Goal: Task Accomplishment & Management: Complete application form

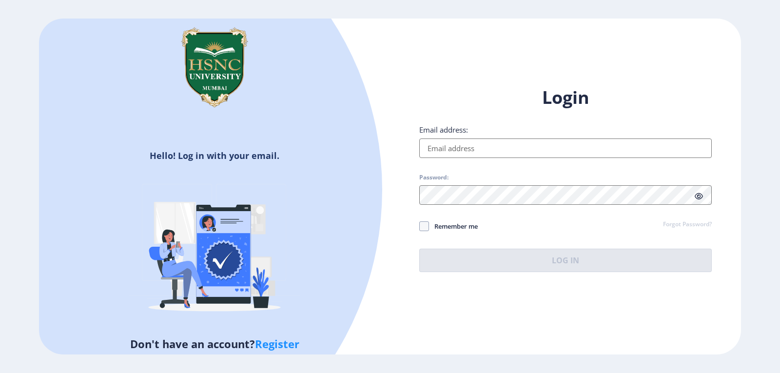
type input "[EMAIL_ADDRESS][DOMAIN_NAME]"
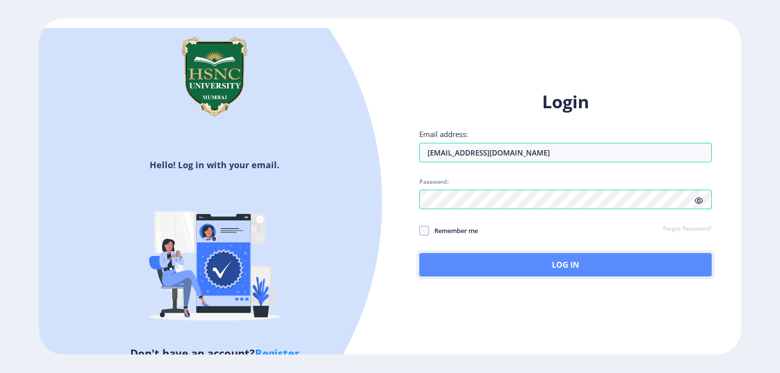
click at [567, 261] on button "Log In" at bounding box center [565, 264] width 292 height 23
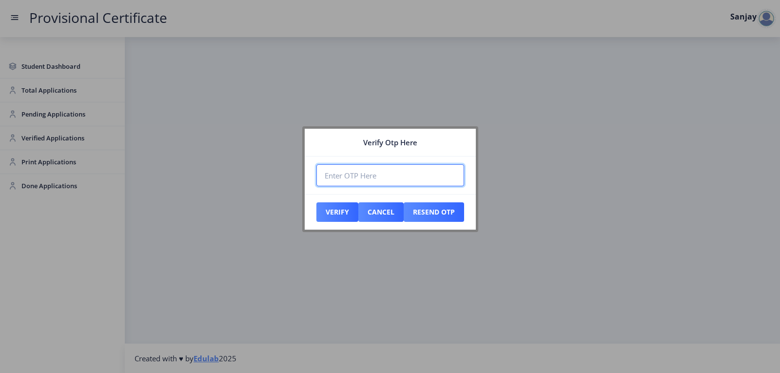
paste input "238779"
type input "238779"
click at [344, 213] on button "Verify" at bounding box center [337, 211] width 42 height 19
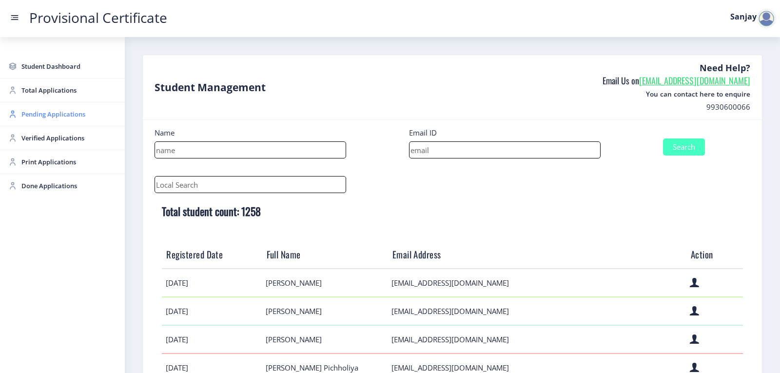
click at [43, 120] on link "Pending Applications" at bounding box center [62, 113] width 125 height 23
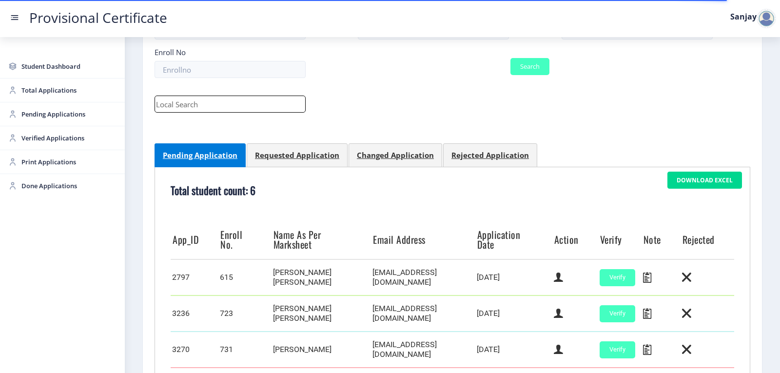
scroll to position [244, 0]
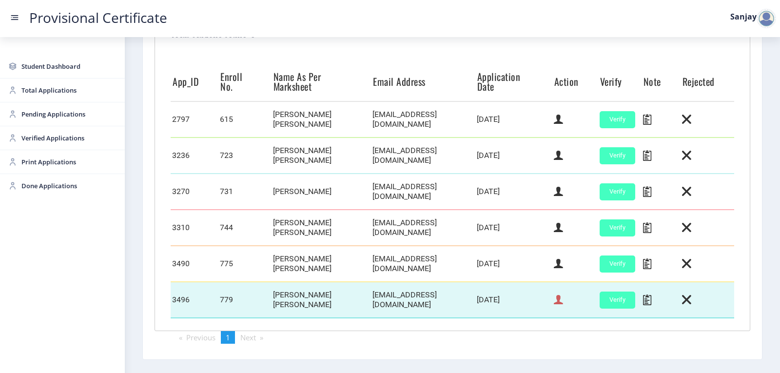
click at [557, 302] on icon at bounding box center [558, 299] width 9 height 13
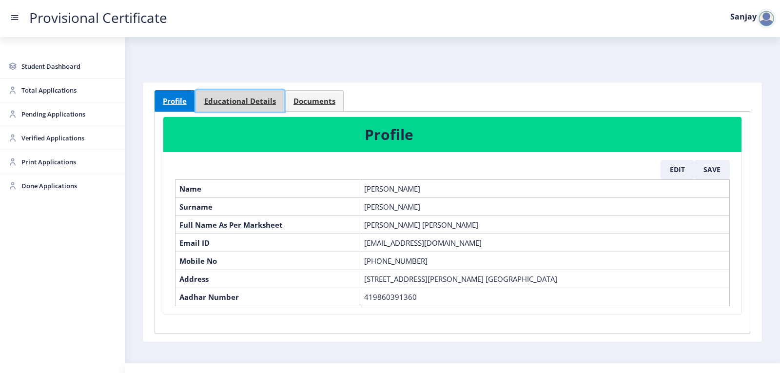
click at [243, 103] on span "Educational Details" at bounding box center [240, 100] width 72 height 7
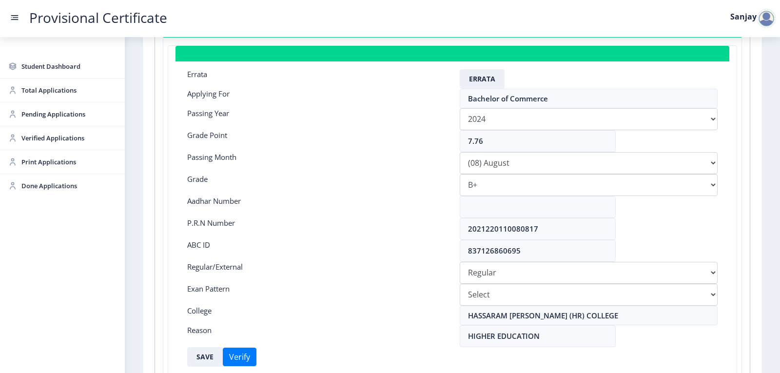
scroll to position [146, 0]
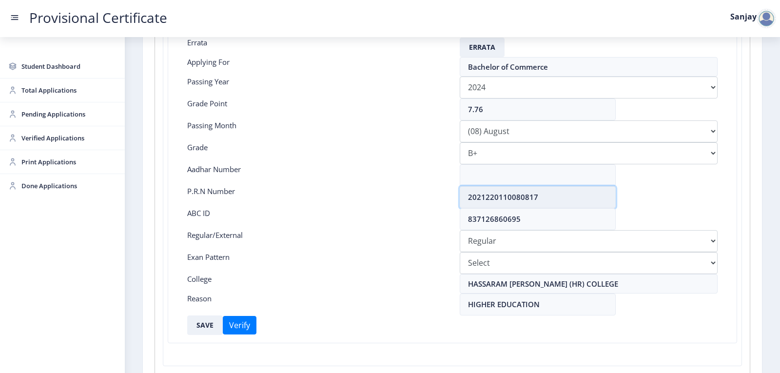
drag, startPoint x: 468, startPoint y: 194, endPoint x: 538, endPoint y: 191, distance: 70.3
click at [538, 191] on input "2021220110080817" at bounding box center [538, 197] width 156 height 22
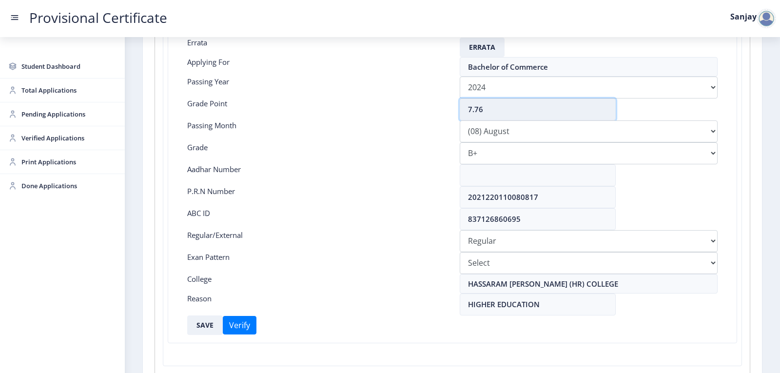
drag, startPoint x: 481, startPoint y: 109, endPoint x: 486, endPoint y: 115, distance: 7.9
click at [484, 111] on input "7.76" at bounding box center [538, 109] width 156 height 22
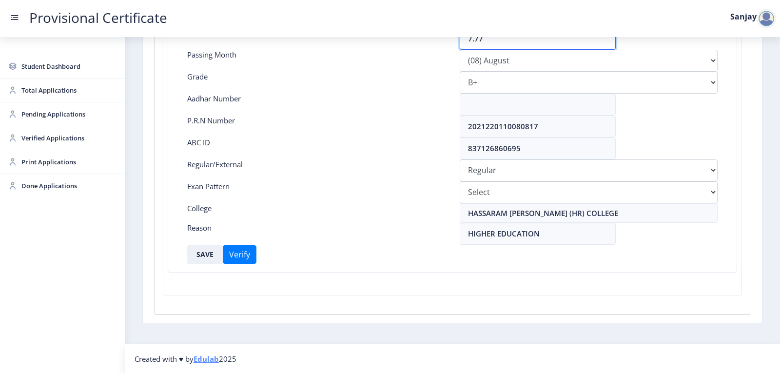
scroll to position [217, 0]
type input "7.77"
click at [201, 252] on button "SAVE" at bounding box center [205, 253] width 36 height 19
click at [57, 117] on span "Pending Applications" at bounding box center [69, 114] width 96 height 12
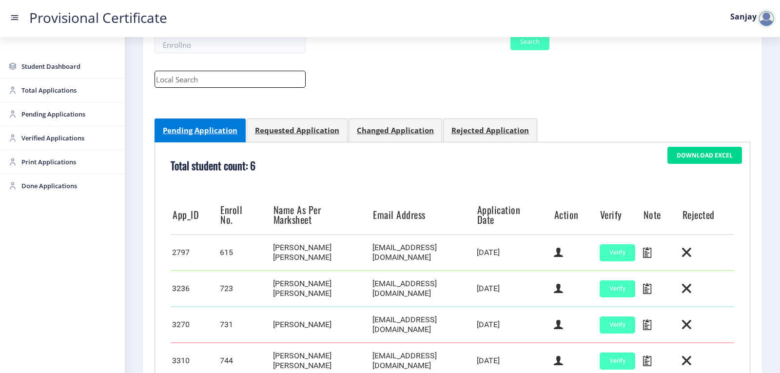
scroll to position [278, 0]
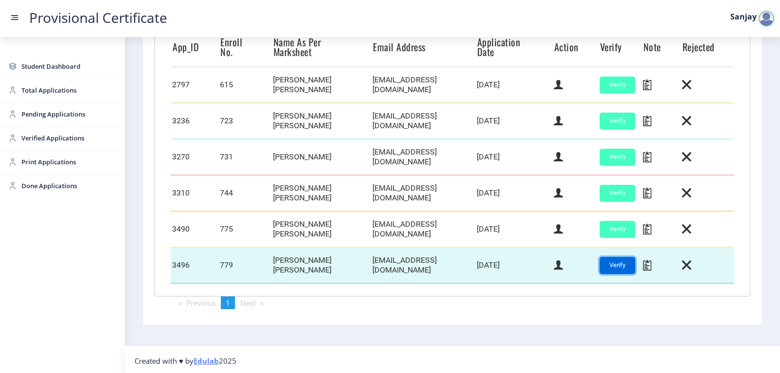
click at [611, 266] on button "Verify" at bounding box center [618, 265] width 36 height 17
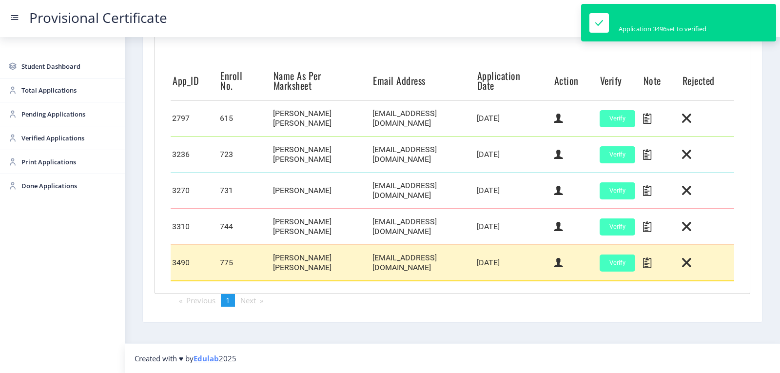
scroll to position [242, 0]
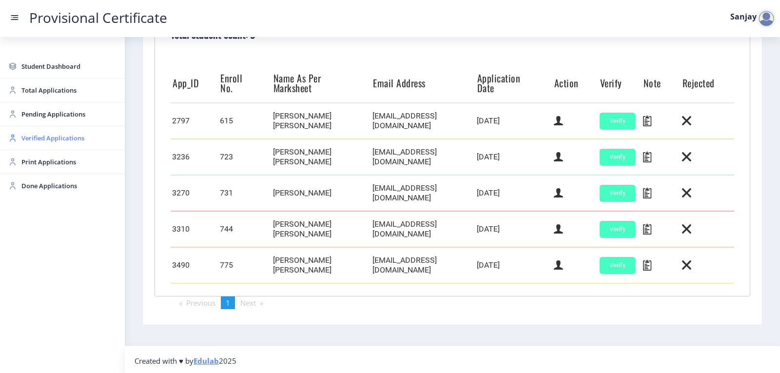
click at [30, 139] on span "Verified Applications" at bounding box center [69, 138] width 96 height 12
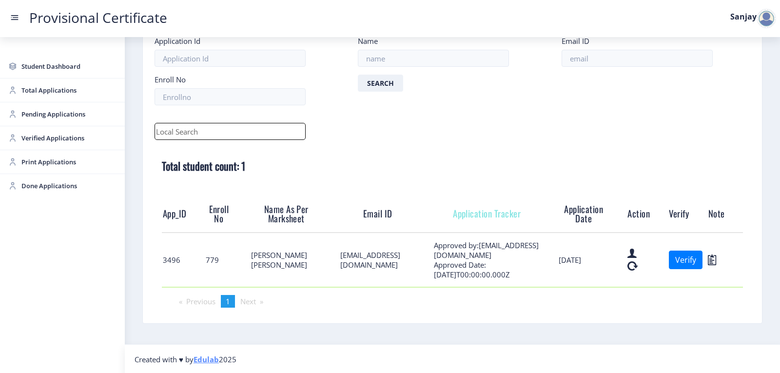
scroll to position [59, 0]
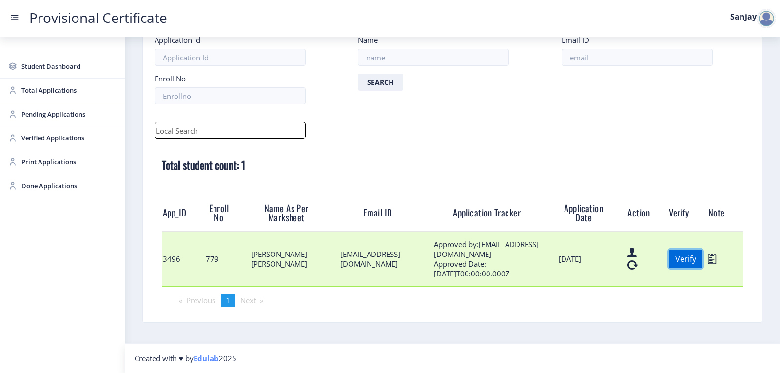
click at [687, 255] on button "Verify" at bounding box center [686, 259] width 34 height 19
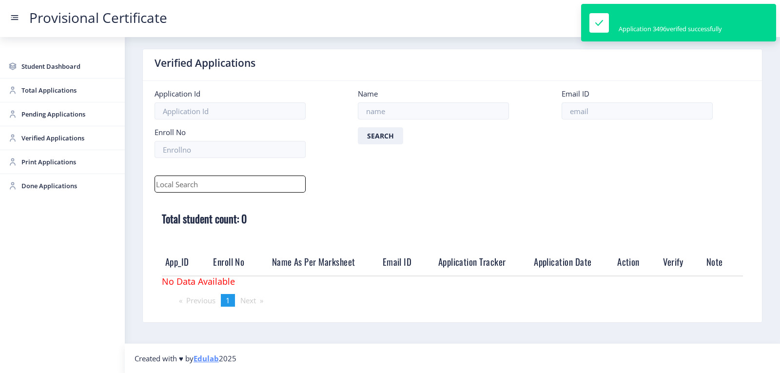
scroll to position [6, 0]
click at [63, 166] on span "Print Applications" at bounding box center [69, 162] width 96 height 12
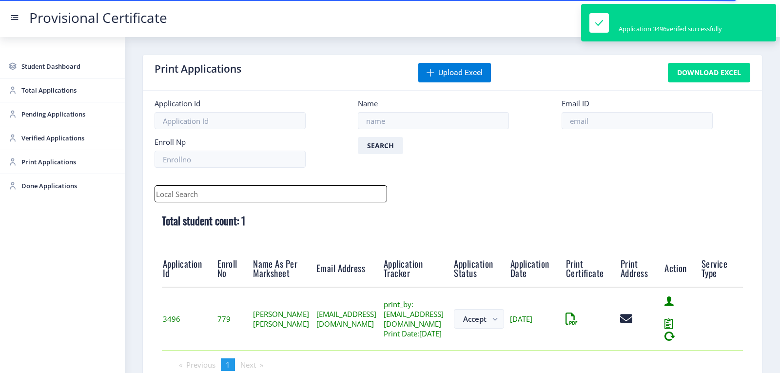
scroll to position [76, 0]
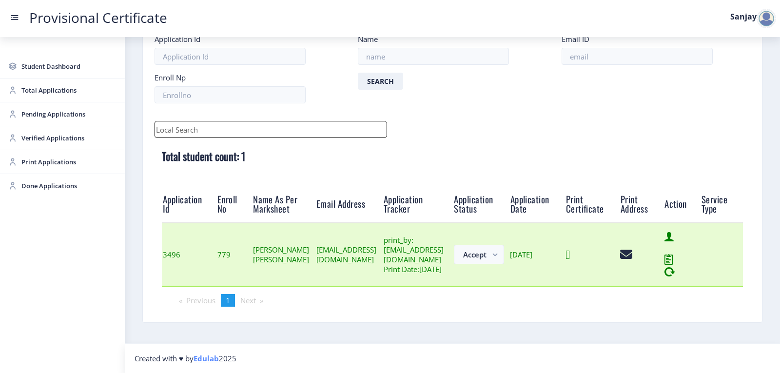
click at [570, 252] on icon at bounding box center [567, 255] width 4 height 12
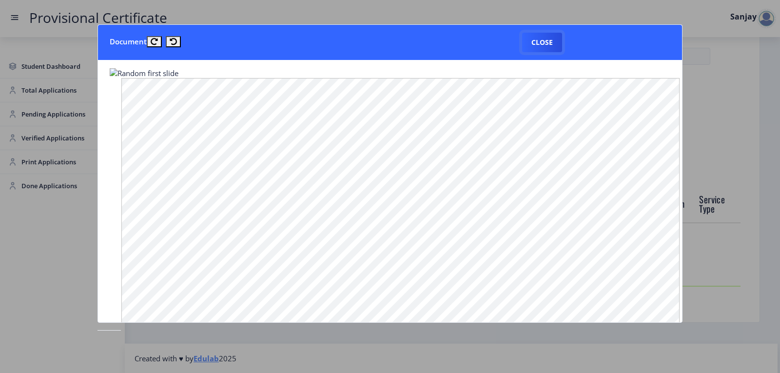
click at [547, 38] on button "Close" at bounding box center [542, 42] width 40 height 19
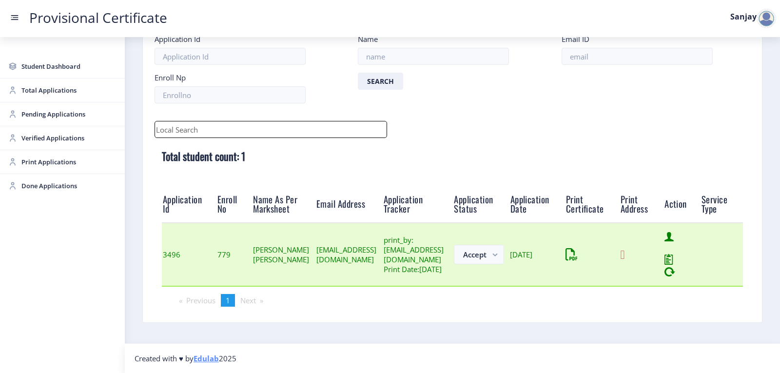
click at [624, 250] on icon at bounding box center [622, 255] width 4 height 12
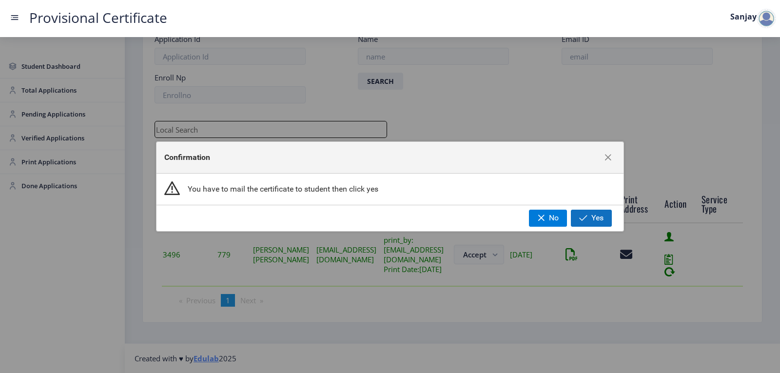
click at [595, 220] on span "Yes" at bounding box center [597, 217] width 12 height 9
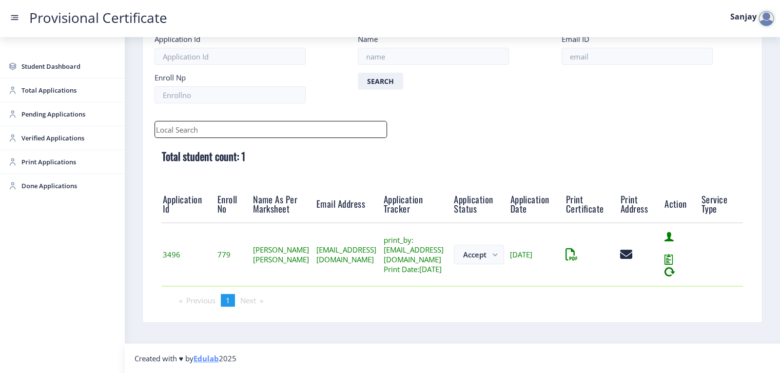
scroll to position [11, 0]
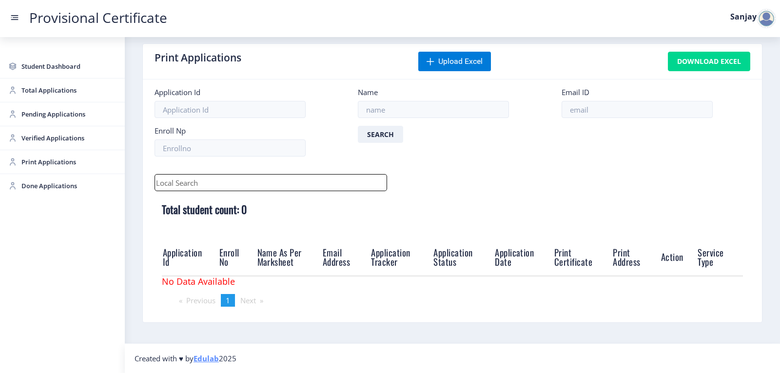
click at [766, 20] on div at bounding box center [766, 18] width 19 height 19
click at [737, 74] on span "Log out" at bounding box center [741, 71] width 62 height 12
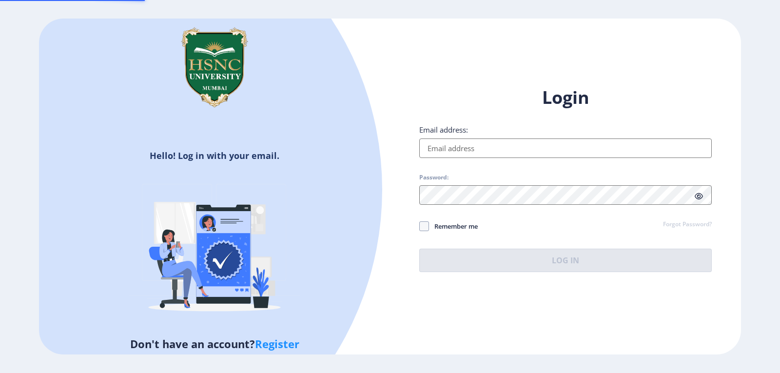
type input "[EMAIL_ADDRESS][DOMAIN_NAME]"
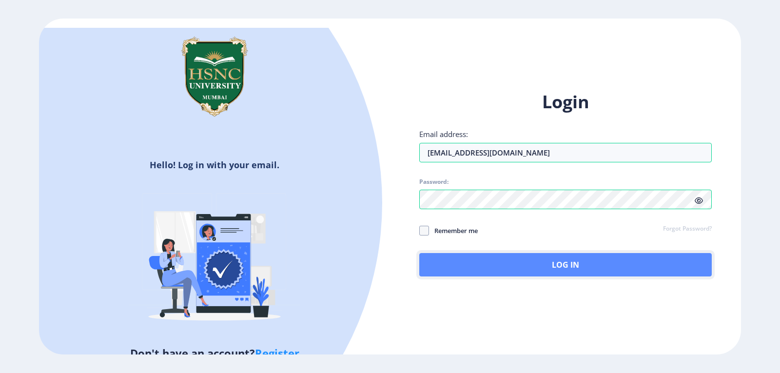
click at [554, 262] on button "Log In" at bounding box center [565, 264] width 292 height 23
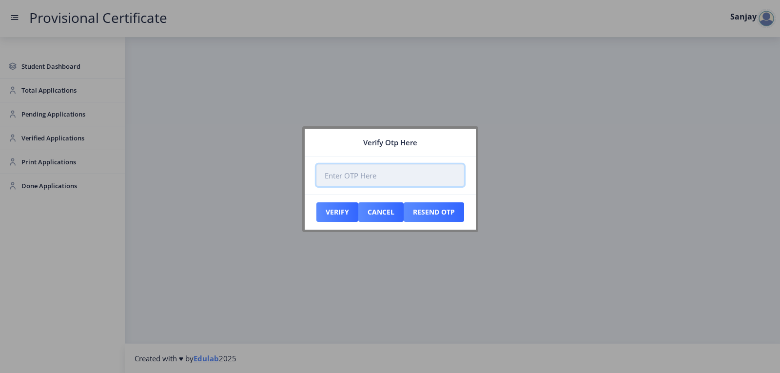
paste input "002556"
type input "002556"
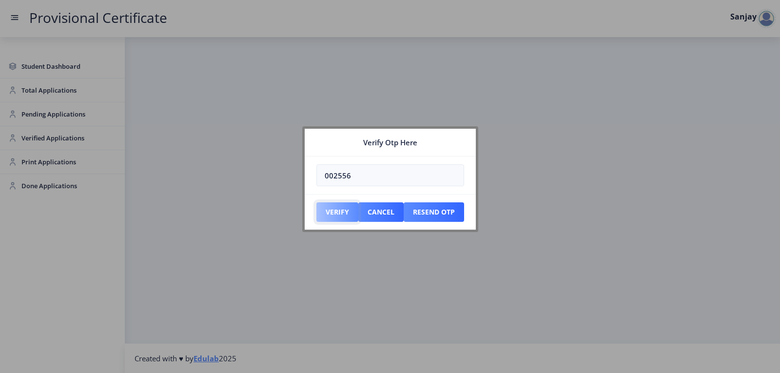
click at [346, 210] on button "Verify" at bounding box center [337, 211] width 42 height 19
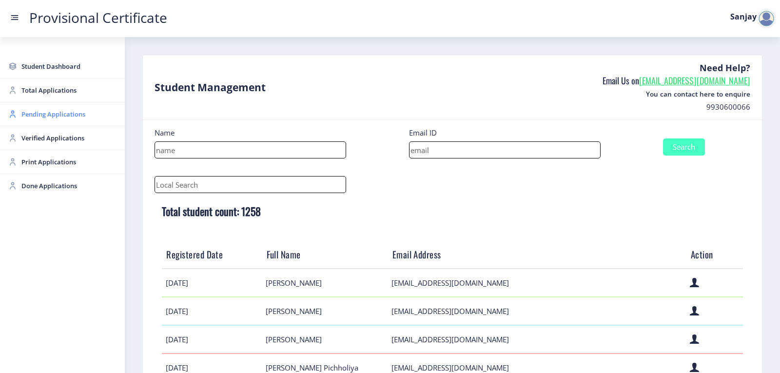
click at [46, 118] on span "Pending Applications" at bounding box center [69, 114] width 96 height 12
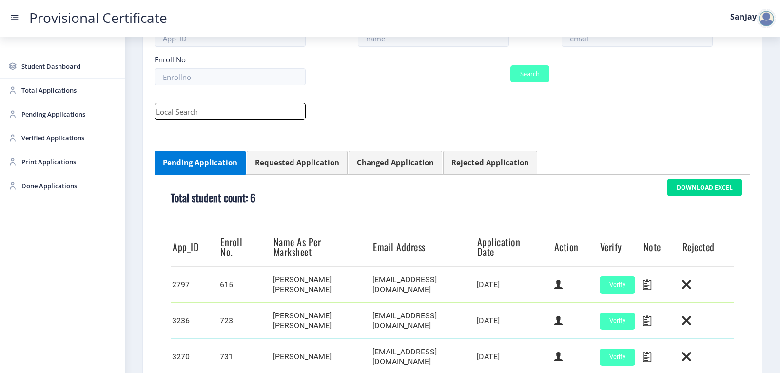
scroll to position [278, 0]
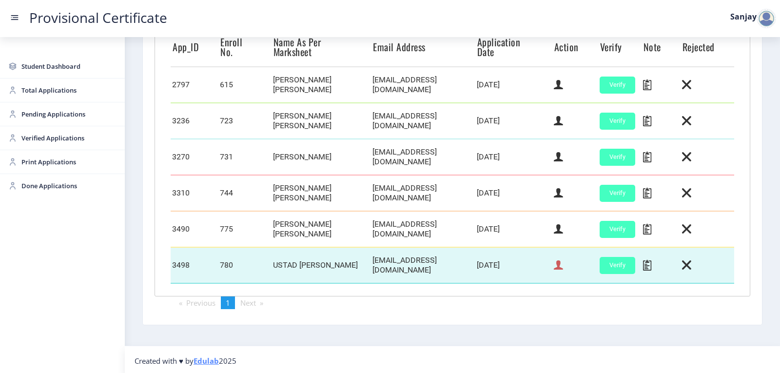
click at [556, 265] on icon at bounding box center [558, 265] width 9 height 13
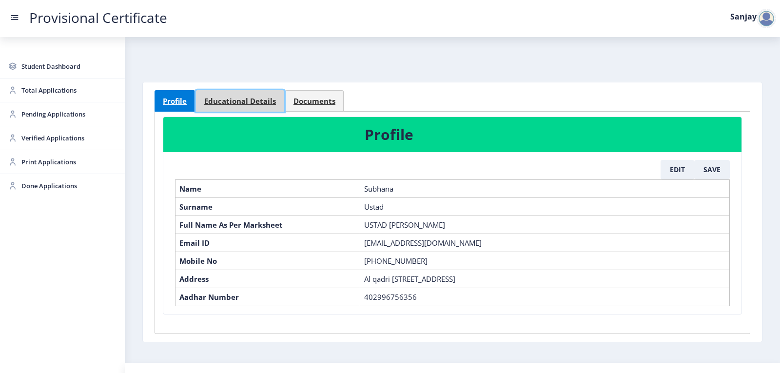
click at [234, 100] on span "Educational Details" at bounding box center [240, 100] width 72 height 7
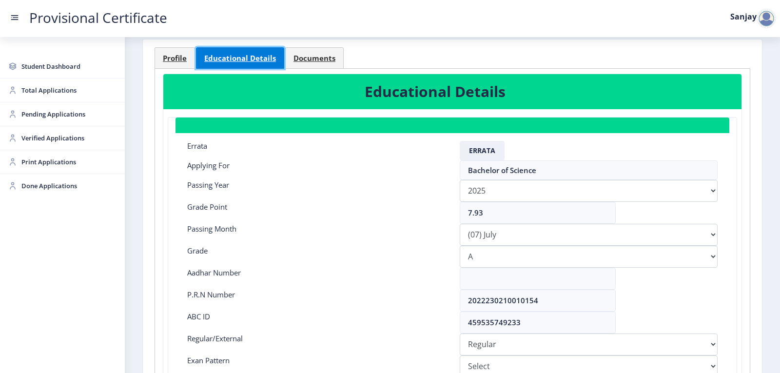
scroll to position [146, 0]
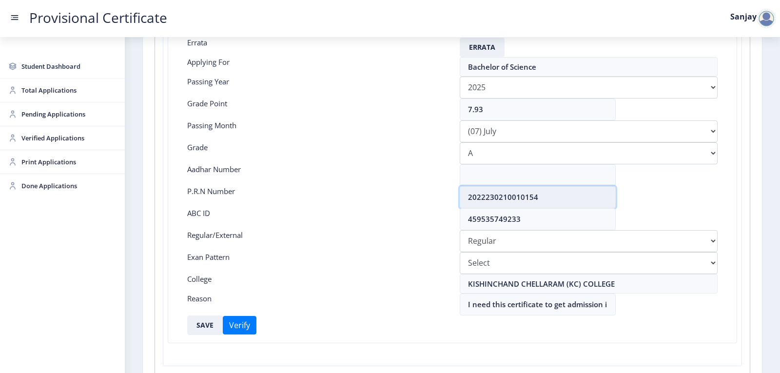
drag, startPoint x: 468, startPoint y: 197, endPoint x: 540, endPoint y: 196, distance: 71.7
click at [540, 196] on input "2022230210010154" at bounding box center [538, 197] width 156 height 22
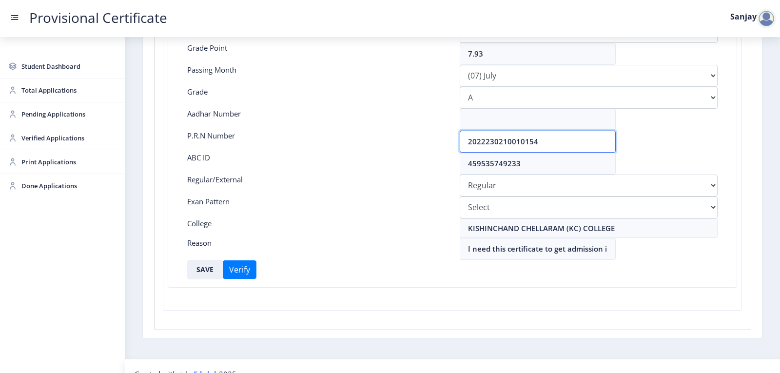
scroll to position [217, 0]
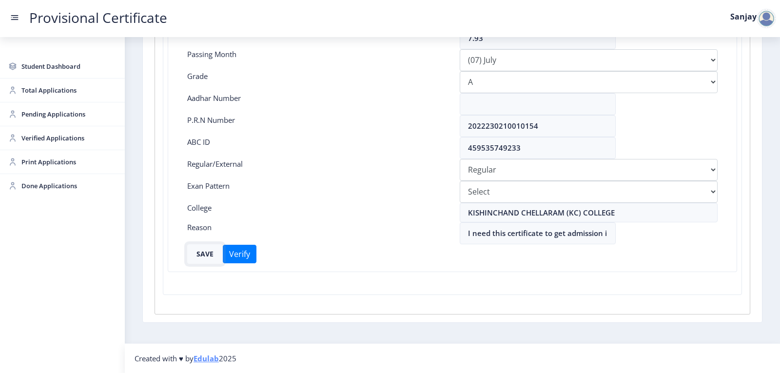
click at [205, 252] on button "SAVE" at bounding box center [205, 253] width 36 height 19
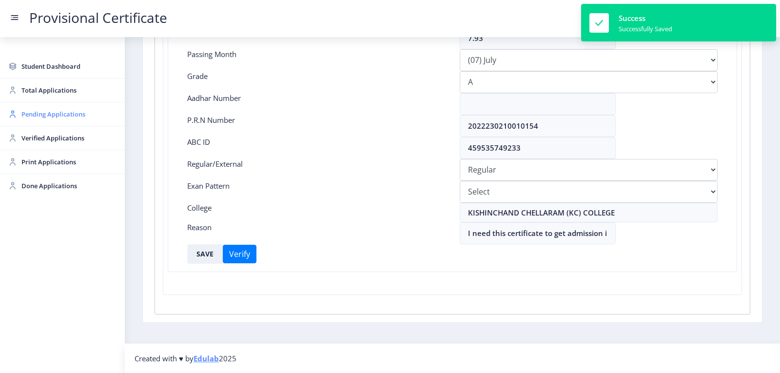
click at [47, 117] on span "Pending Applications" at bounding box center [69, 114] width 96 height 12
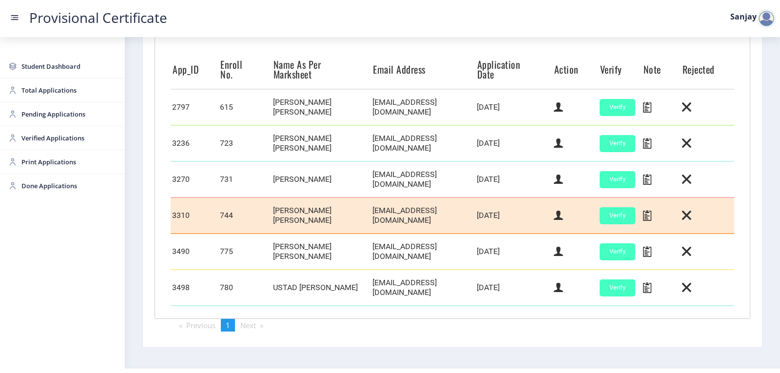
scroll to position [278, 0]
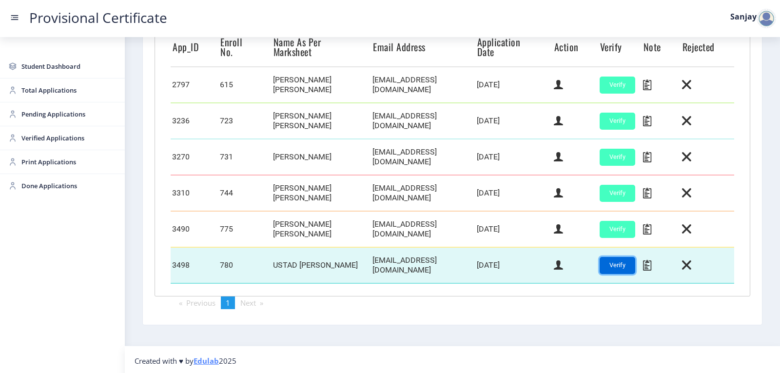
click at [609, 266] on button "Verify" at bounding box center [618, 265] width 36 height 17
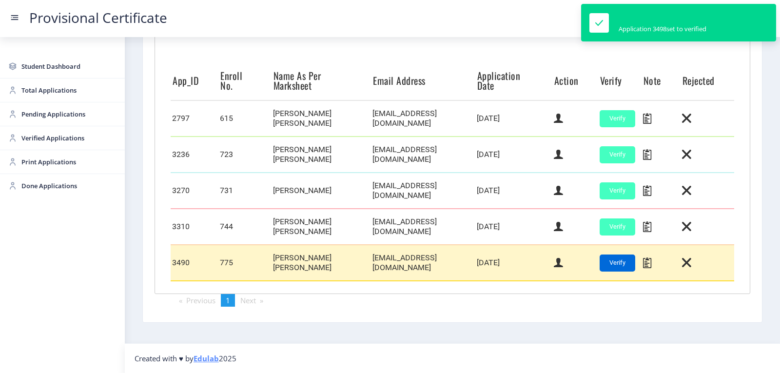
scroll to position [242, 0]
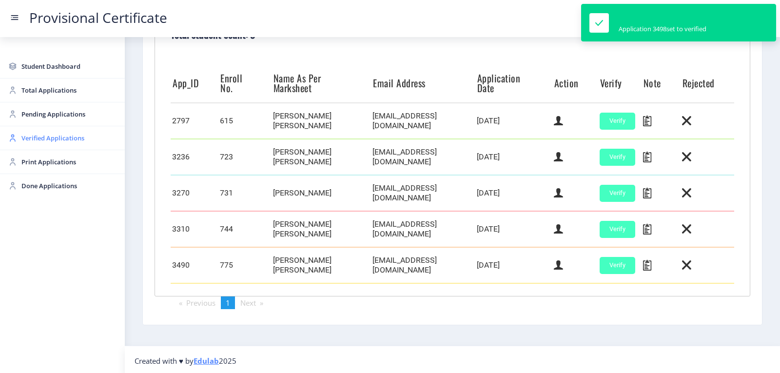
click at [39, 136] on span "Verified Applications" at bounding box center [69, 138] width 96 height 12
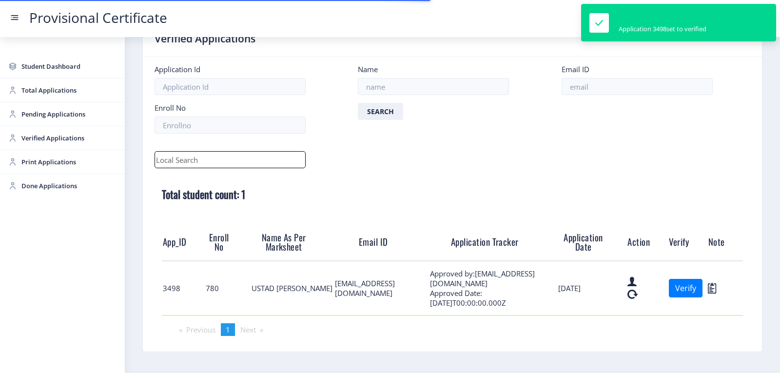
scroll to position [59, 0]
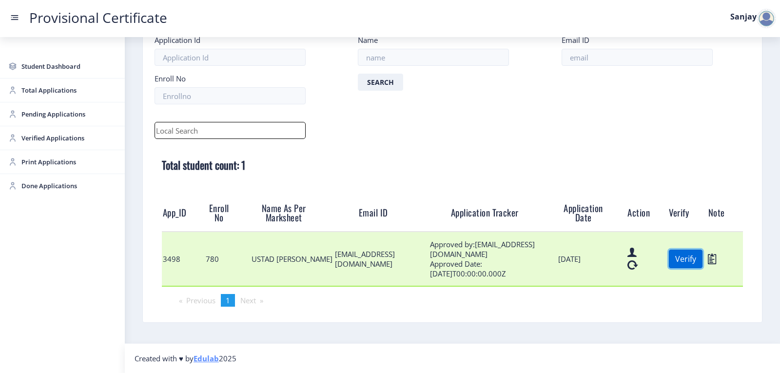
click at [692, 259] on button "Verify" at bounding box center [686, 259] width 34 height 19
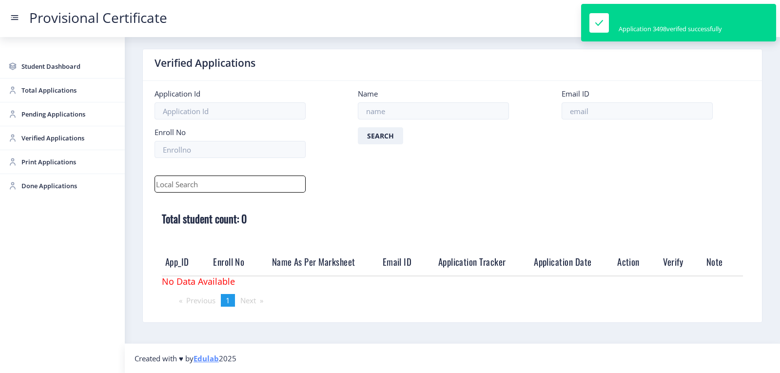
scroll to position [6, 0]
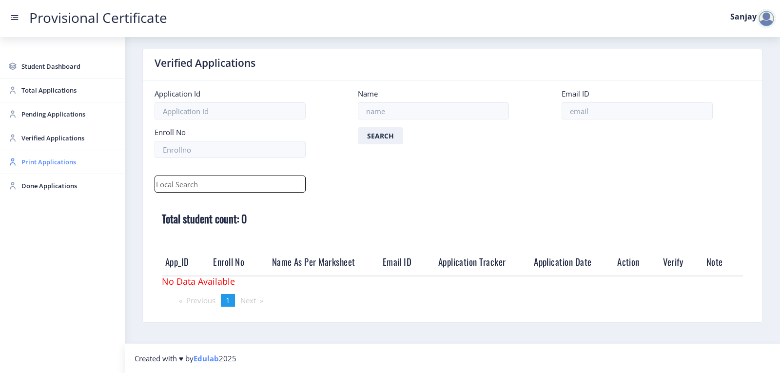
click at [51, 158] on span "Print Applications" at bounding box center [69, 162] width 96 height 12
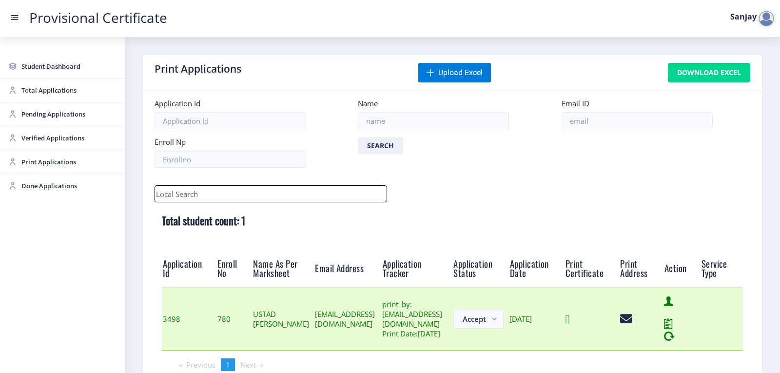
click at [570, 325] on icon at bounding box center [567, 319] width 4 height 12
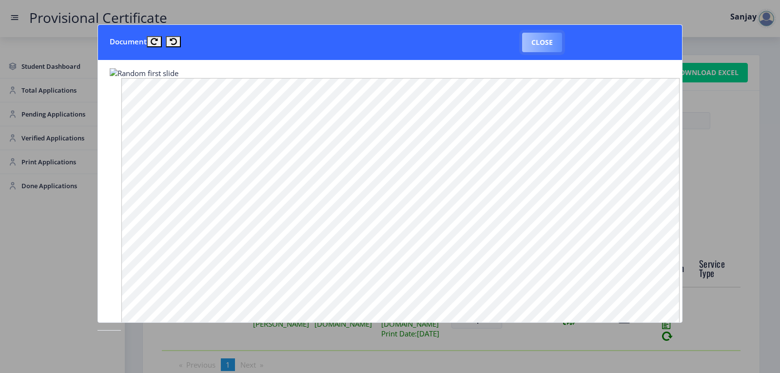
drag, startPoint x: 549, startPoint y: 46, endPoint x: 550, endPoint y: 52, distance: 5.4
click at [549, 45] on button "Close" at bounding box center [542, 42] width 40 height 19
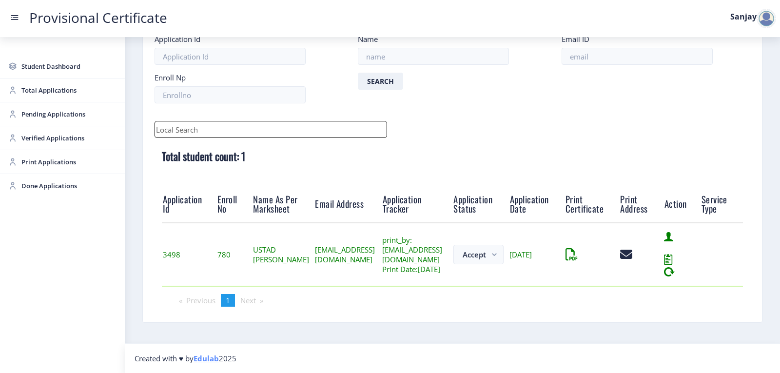
scroll to position [76, 0]
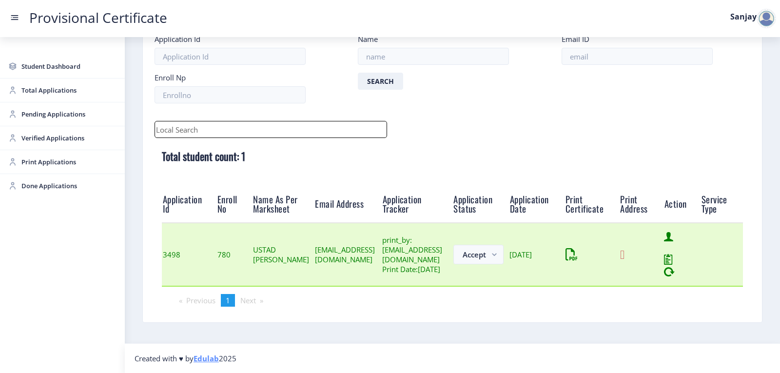
click at [624, 255] on icon at bounding box center [622, 255] width 4 height 12
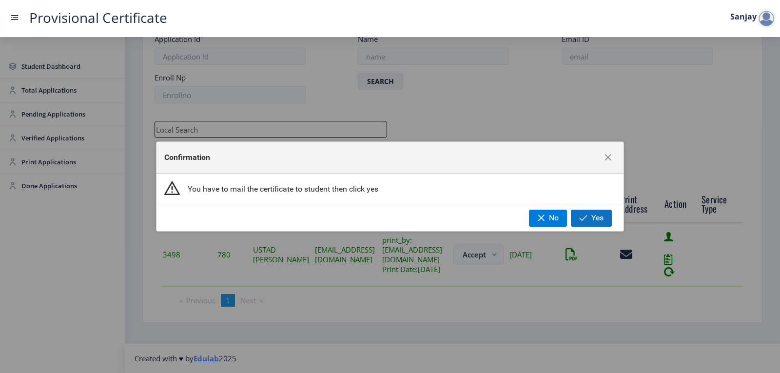
click at [587, 220] on span "button" at bounding box center [583, 218] width 8 height 8
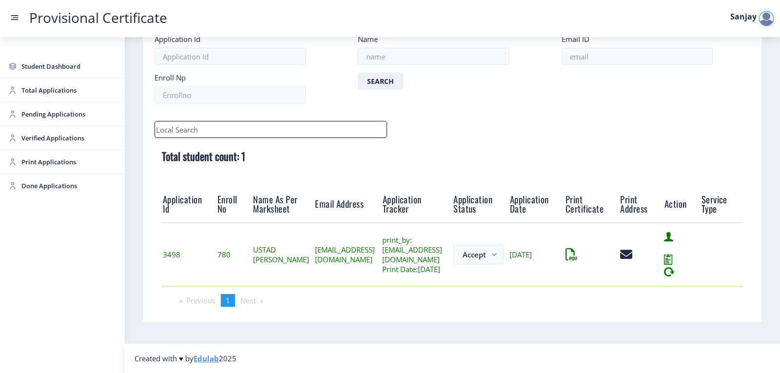
scroll to position [11, 0]
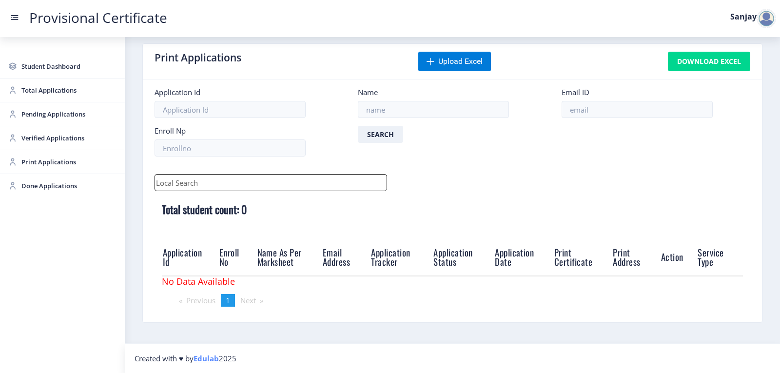
click at [769, 23] on div at bounding box center [766, 18] width 19 height 19
click at [746, 69] on span "Log out" at bounding box center [741, 71] width 62 height 12
